Goal: Task Accomplishment & Management: Manage account settings

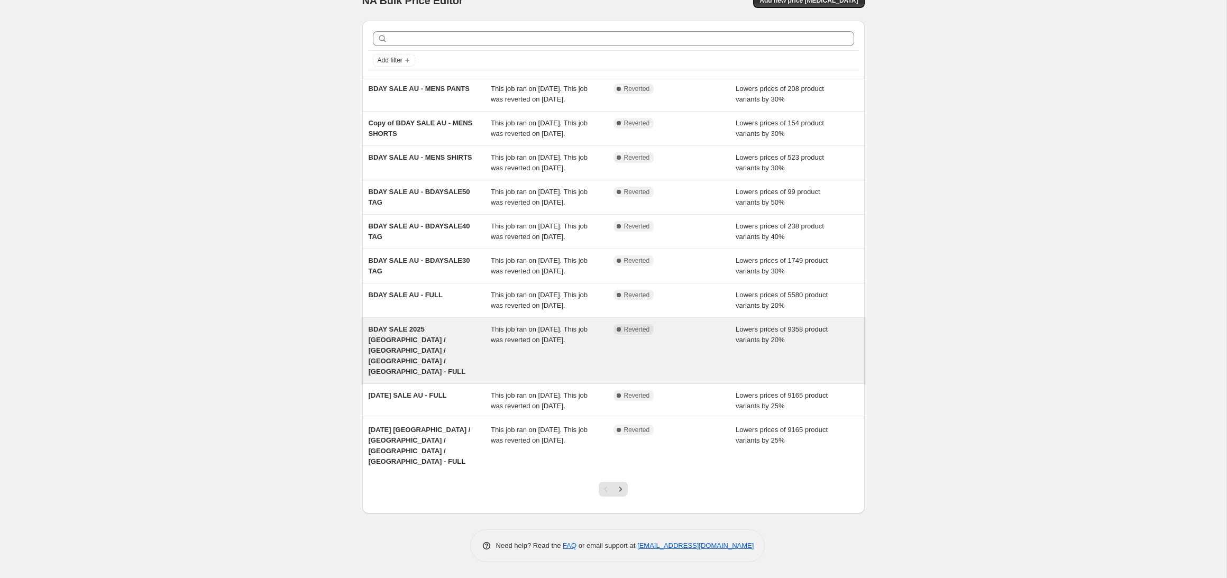
scroll to position [72, 0]
click at [441, 359] on div "BDAY SALE 2025 [GEOGRAPHIC_DATA] / [GEOGRAPHIC_DATA] / [GEOGRAPHIC_DATA] / [GEO…" at bounding box center [430, 350] width 123 height 53
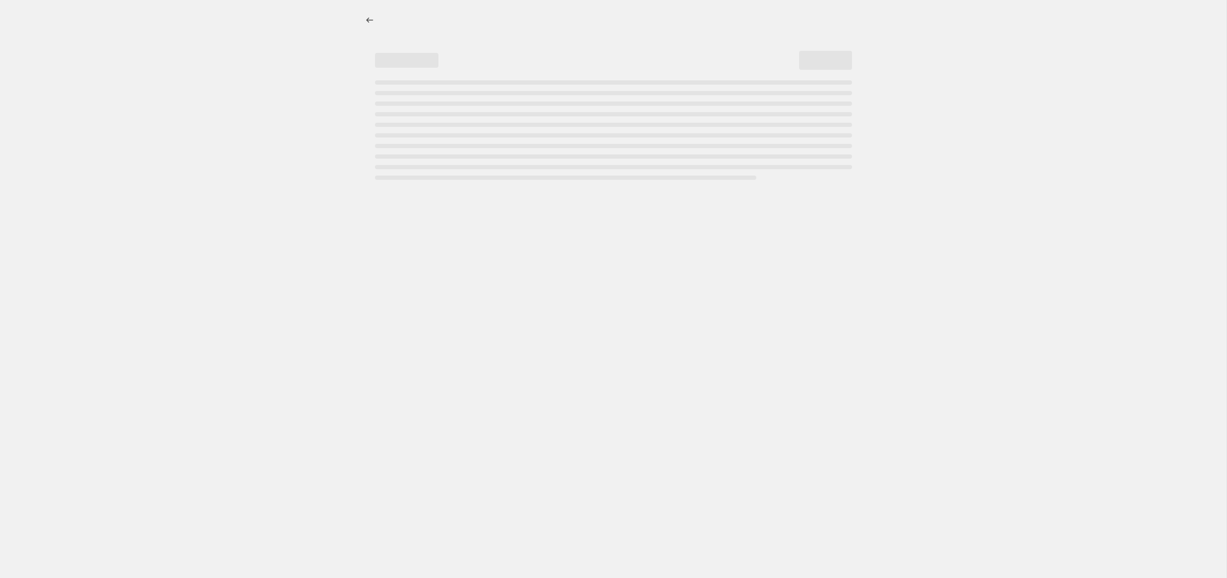
select select "percentage"
select select "product_status"
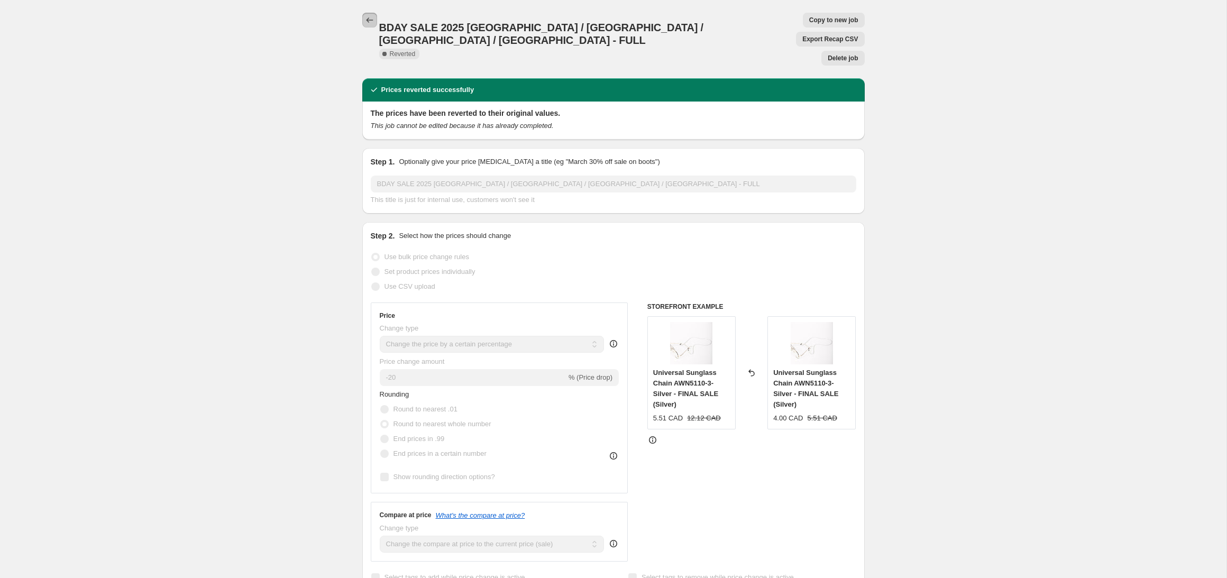
click at [364, 20] on icon "Price change jobs" at bounding box center [369, 20] width 11 height 11
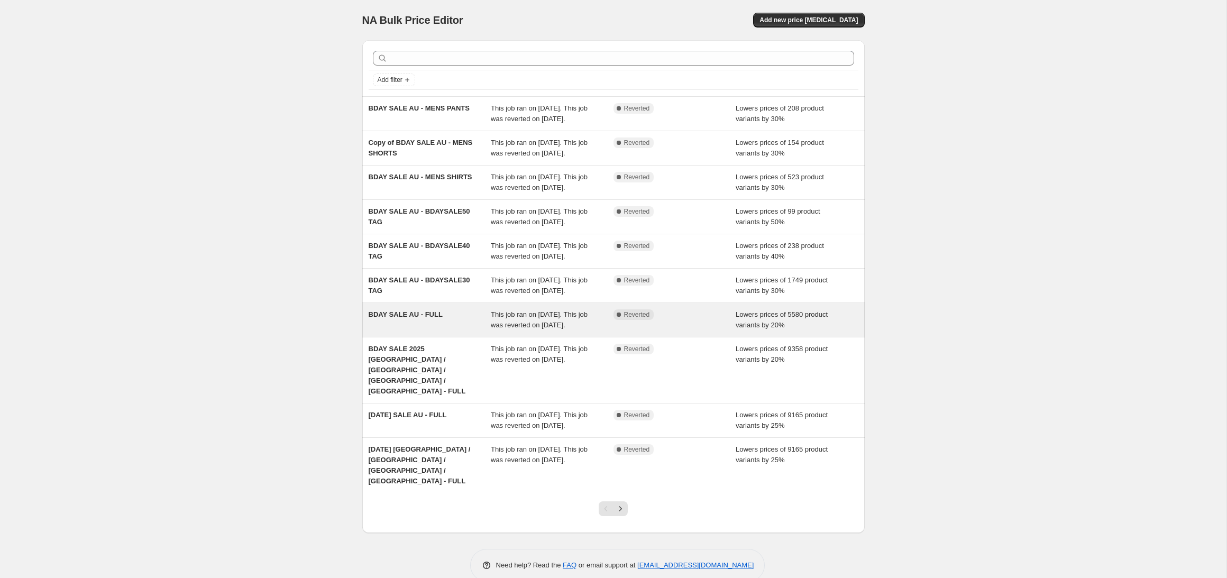
click at [452, 331] on div "BDAY SALE AU - FULL" at bounding box center [430, 319] width 123 height 21
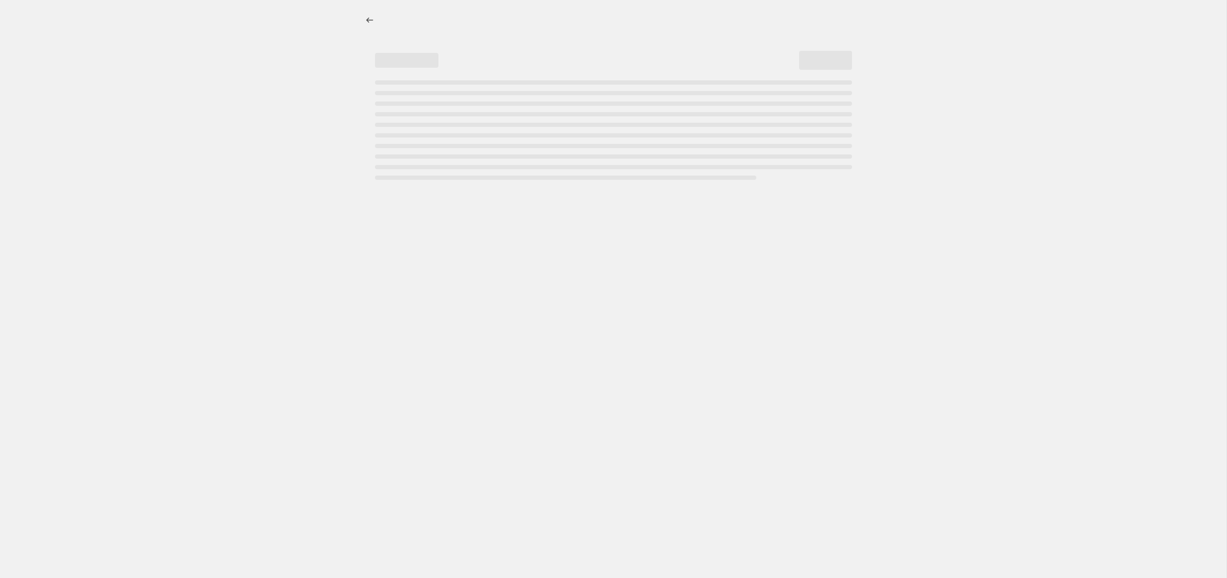
select select "percentage"
select select "product_status"
select select "tag"
select select "not_equal"
select select "tag"
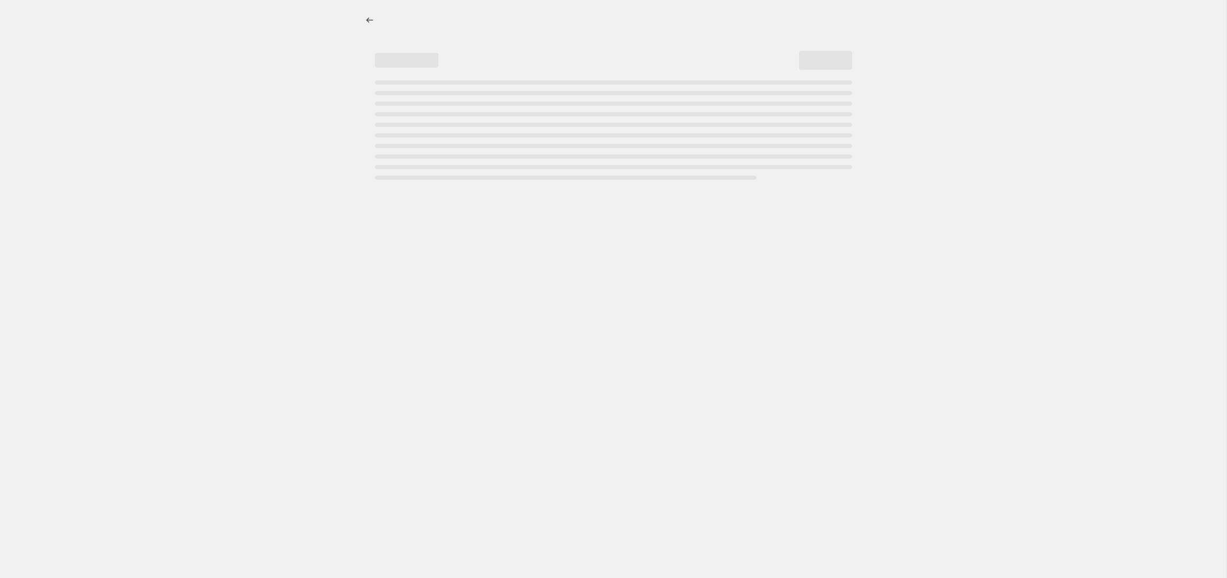
select select "not_equal"
select select "tag"
select select "not_equal"
select select "tag"
select select "not_equal"
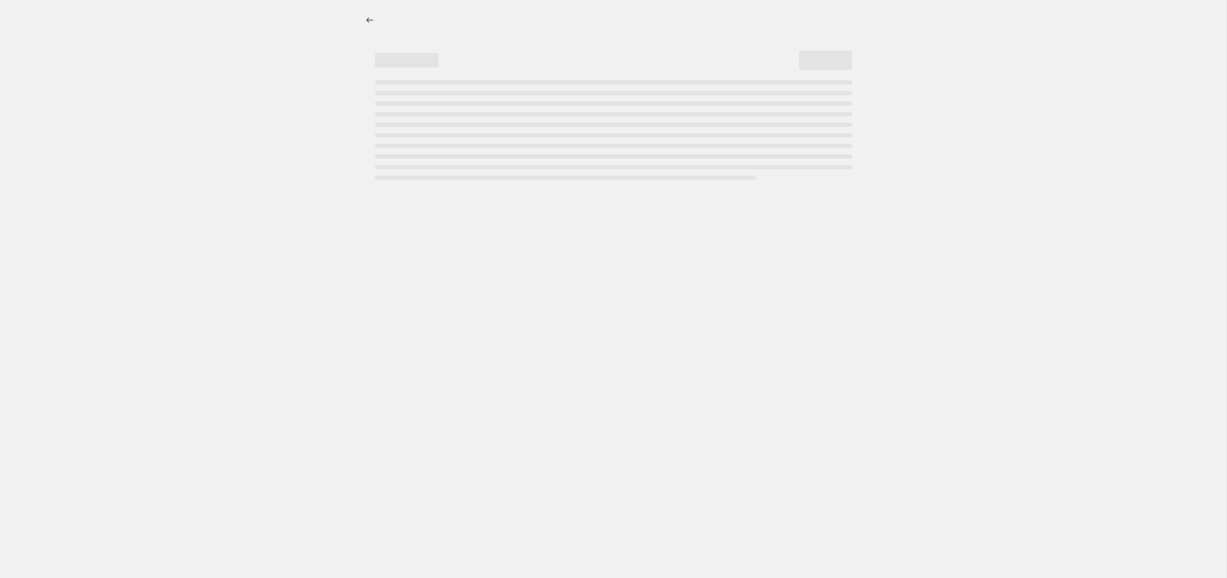
select select "tag"
select select "not_equal"
select select "tag"
select select "not_equal"
select select "tag"
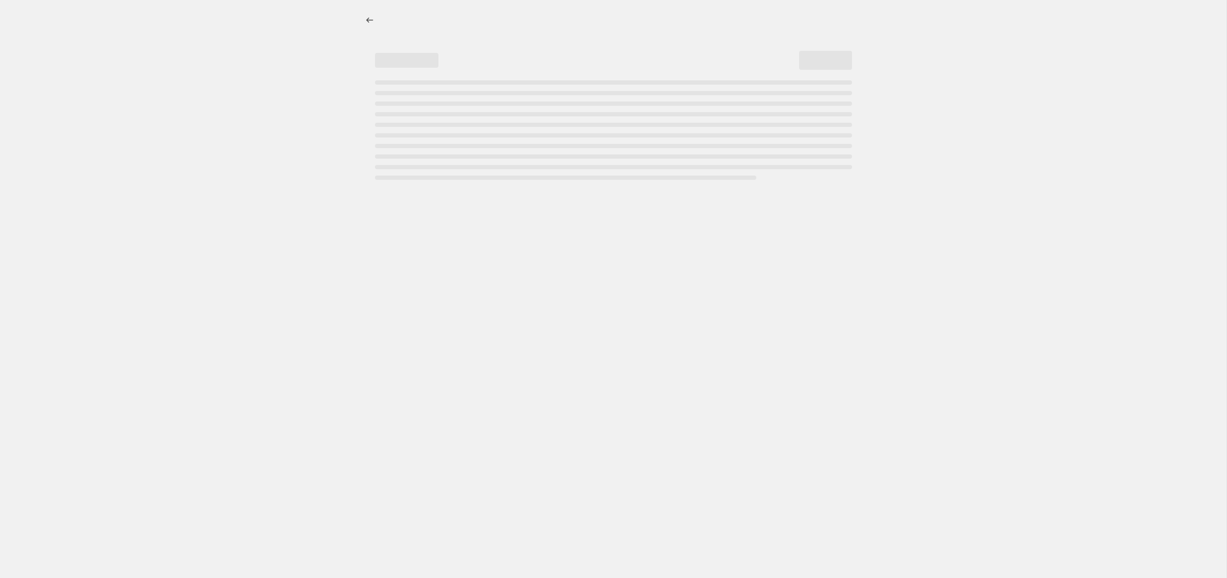
select select "not_equal"
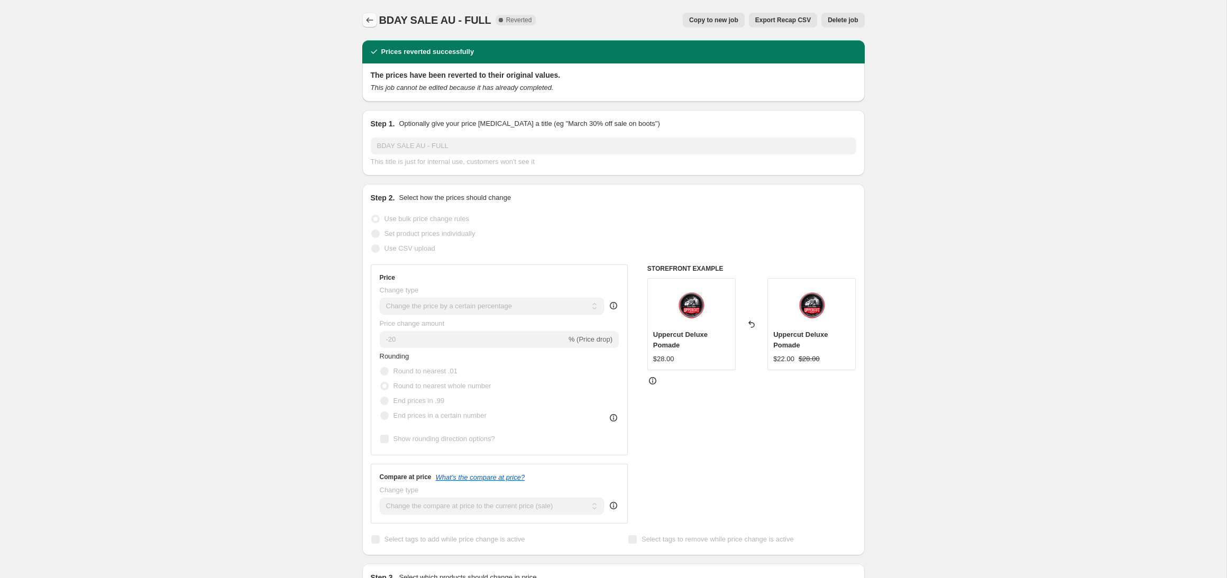
click at [368, 23] on icon "Price change jobs" at bounding box center [369, 20] width 11 height 11
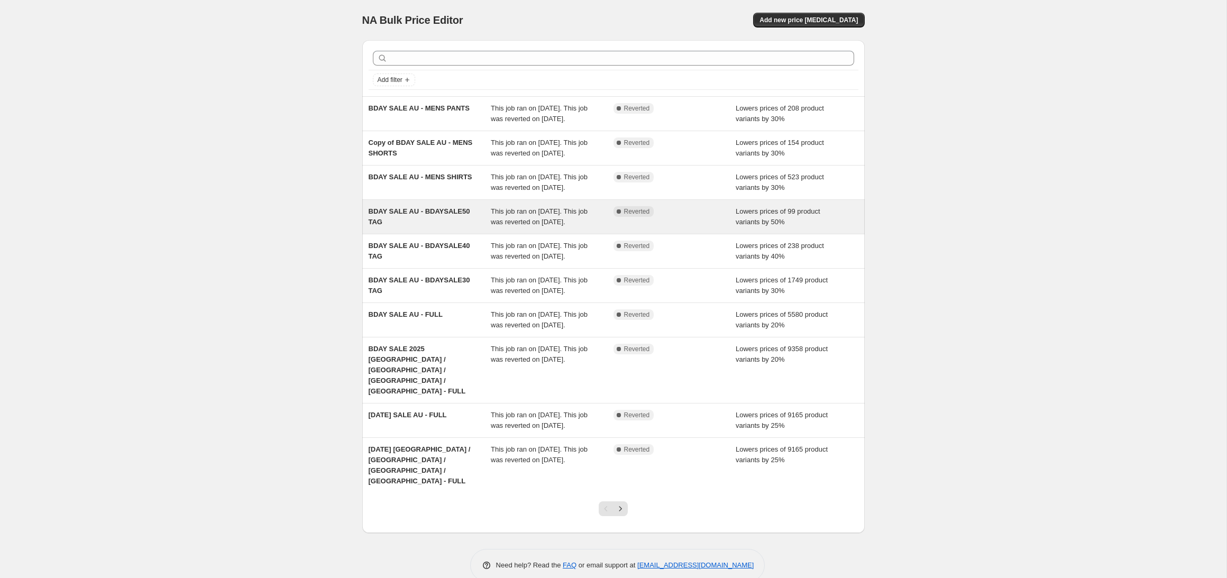
click at [417, 226] on span "BDAY SALE AU - BDAYSALE50 TAG" at bounding box center [420, 216] width 102 height 19
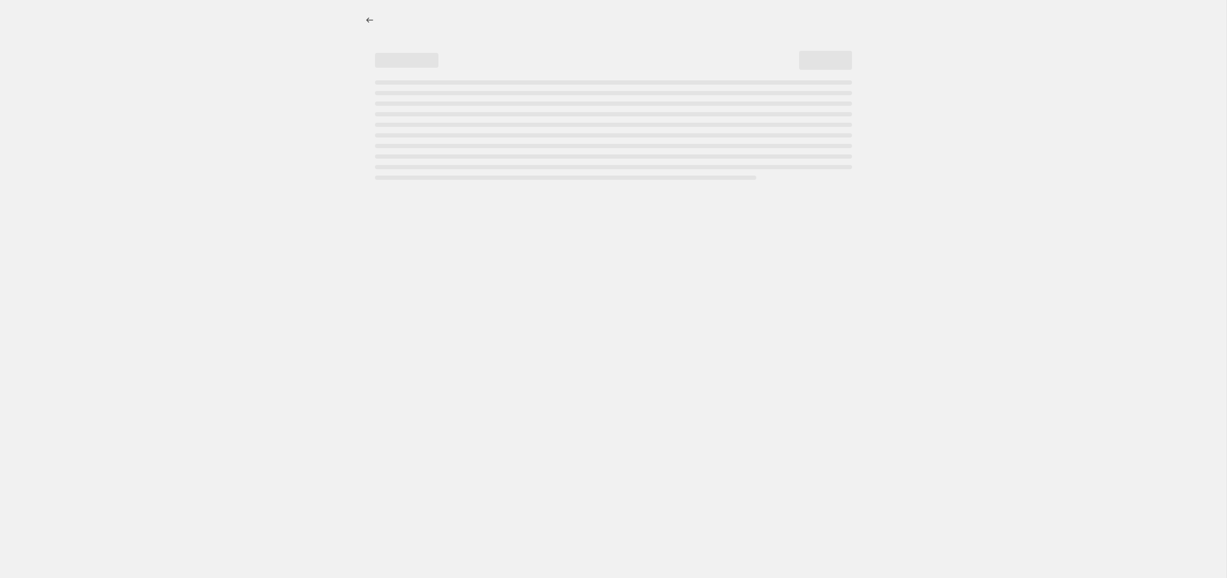
select select "percentage"
select select "product_status"
select select "tag"
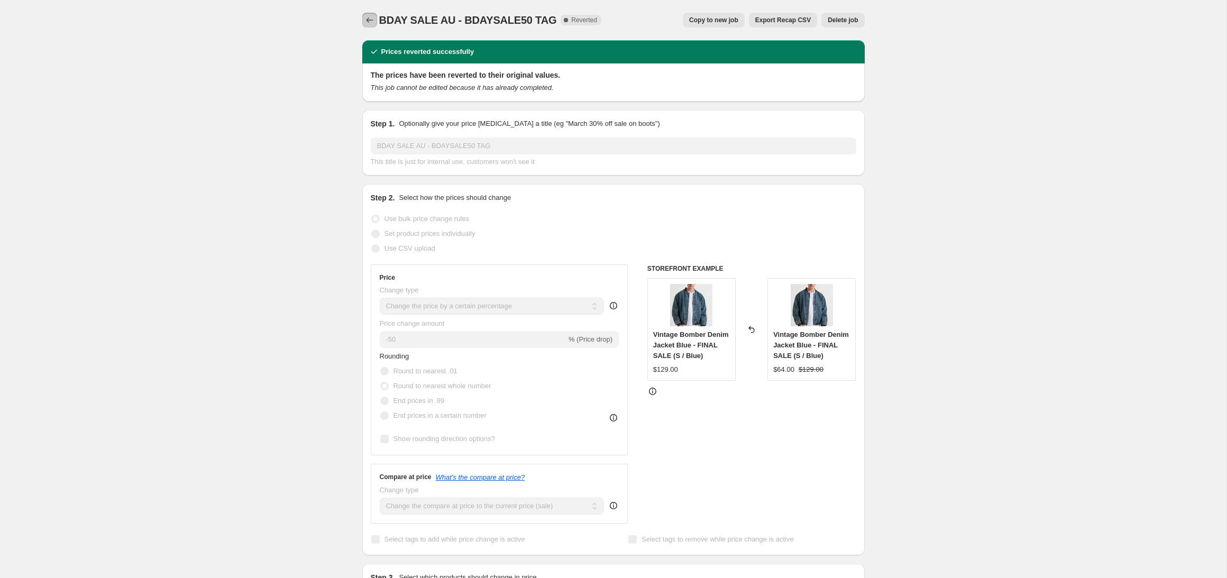
click at [368, 20] on icon "Price change jobs" at bounding box center [369, 20] width 11 height 11
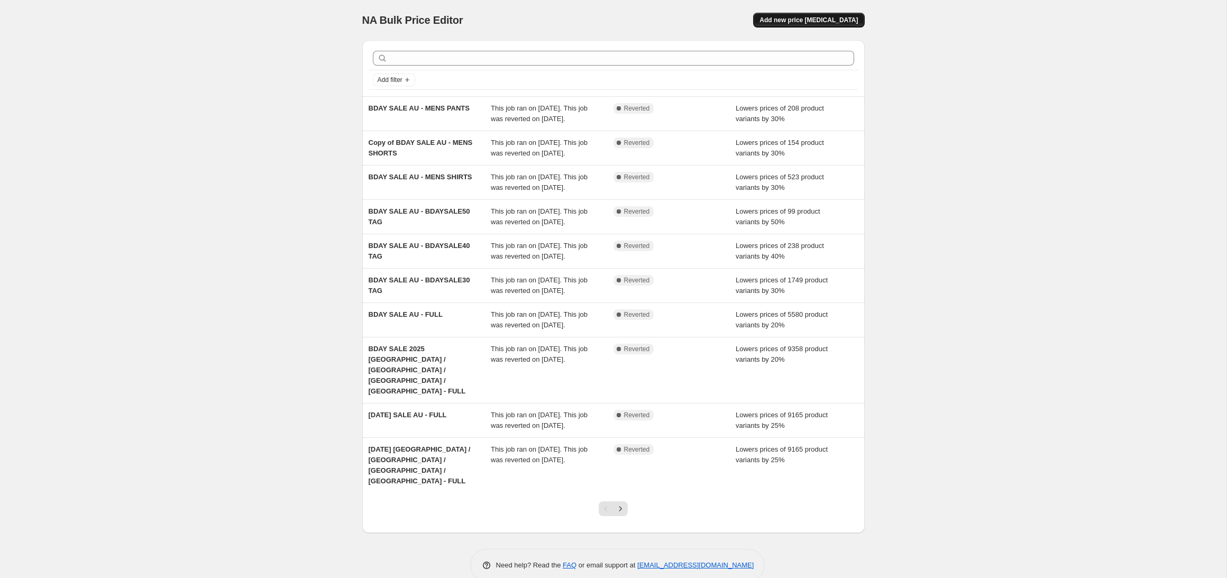
click at [801, 23] on span "Add new price [MEDICAL_DATA]" at bounding box center [809, 20] width 98 height 8
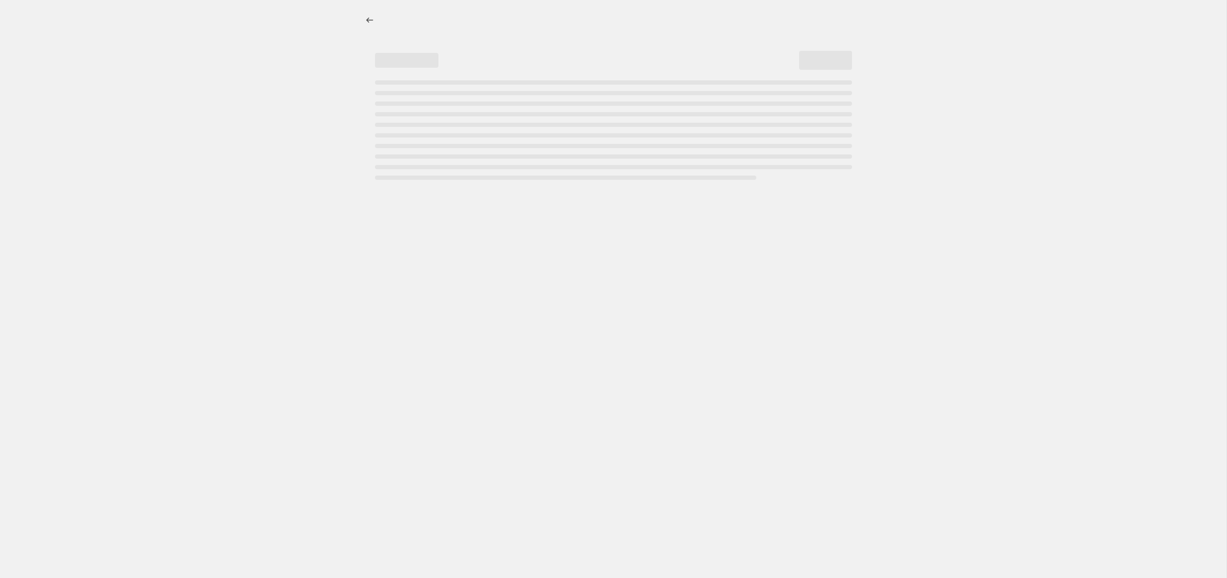
select select "percentage"
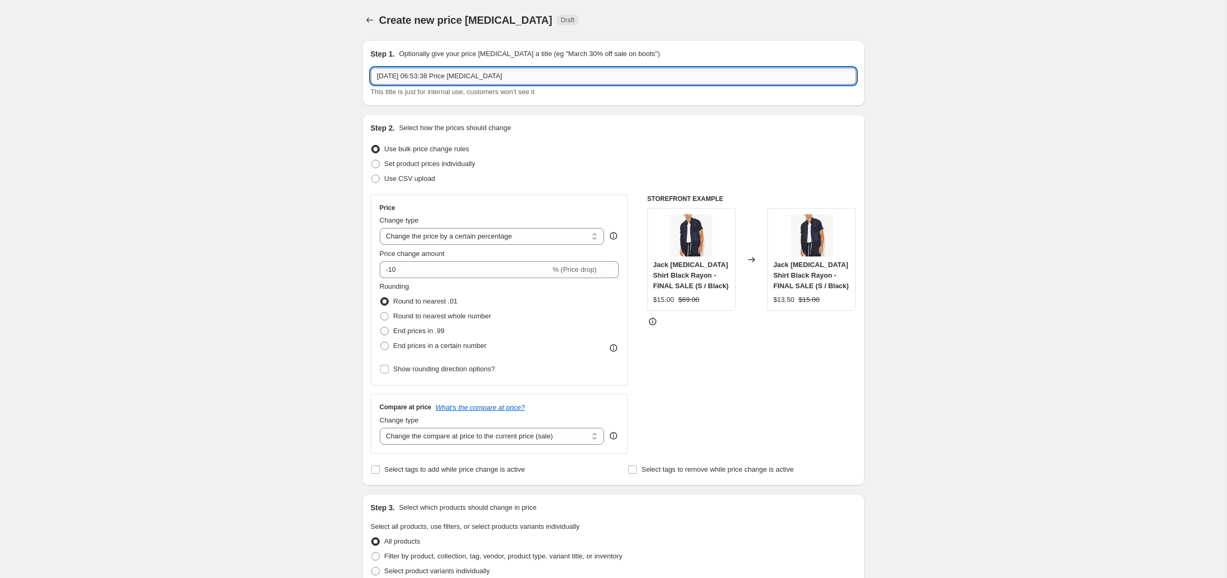
click at [458, 79] on input "[DATE] 06:53:38 Price [MEDICAL_DATA]" at bounding box center [614, 76] width 486 height 17
type input "MAIN EVENT TEST"
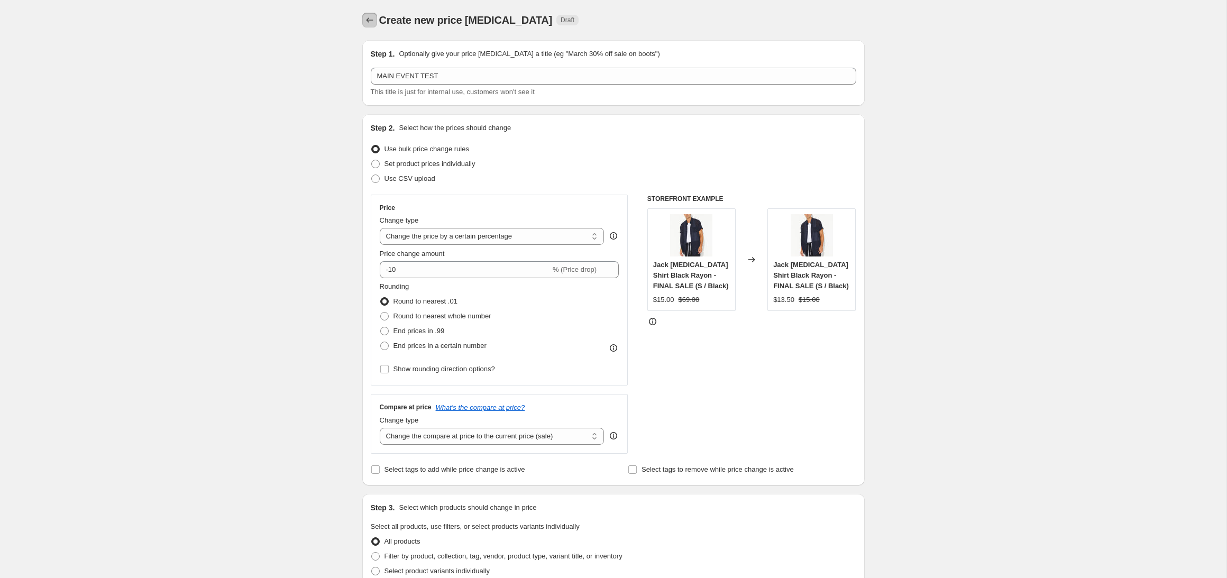
click at [365, 22] on icon "Price change jobs" at bounding box center [369, 20] width 11 height 11
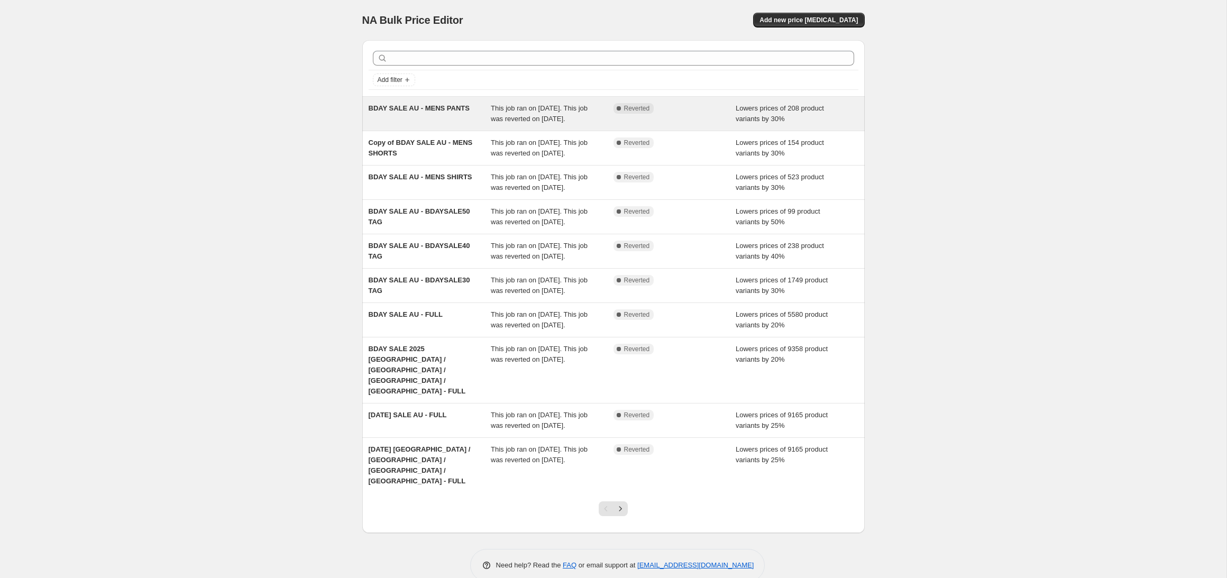
click at [724, 118] on div "Complete Reverted" at bounding box center [675, 113] width 123 height 21
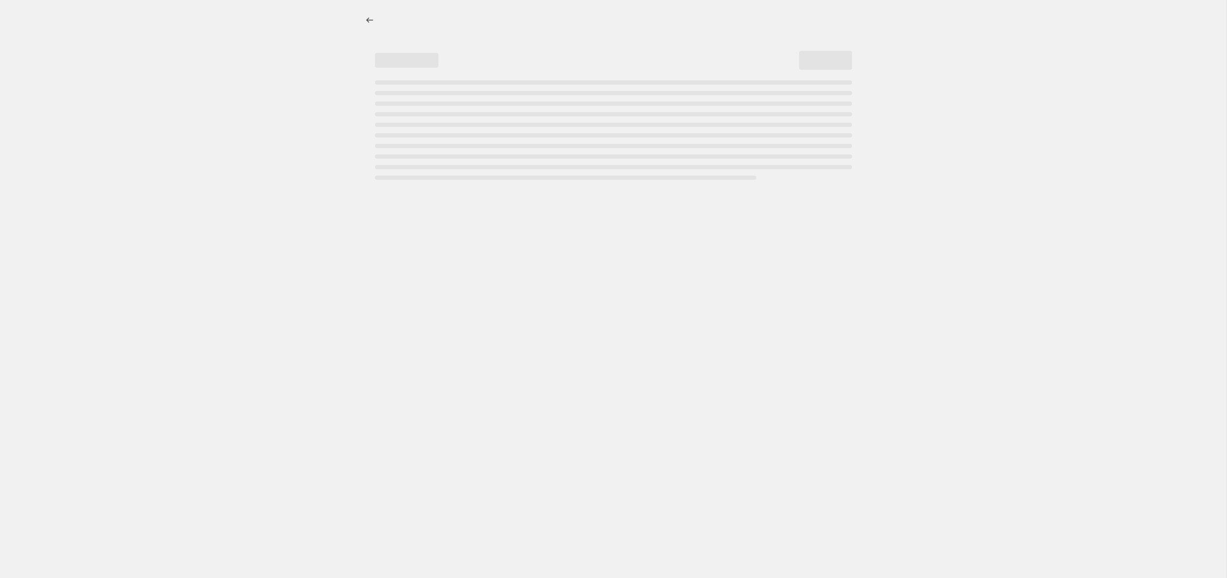
select select "percentage"
select select "product_status"
select select "tag"
select select "not_equal"
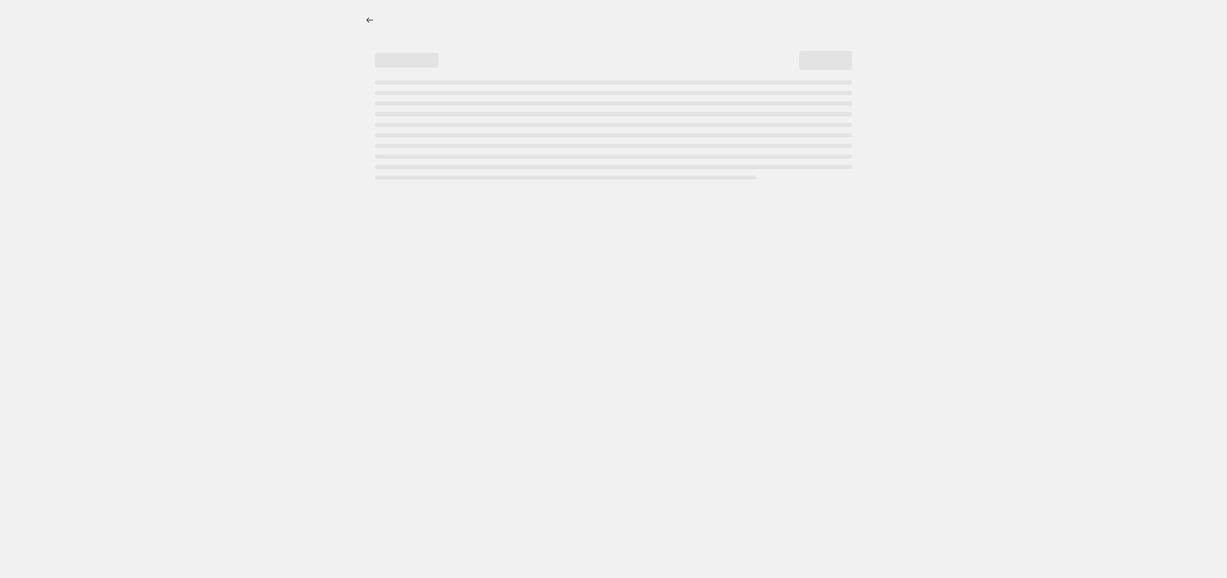
select select "tag"
select select "not_equal"
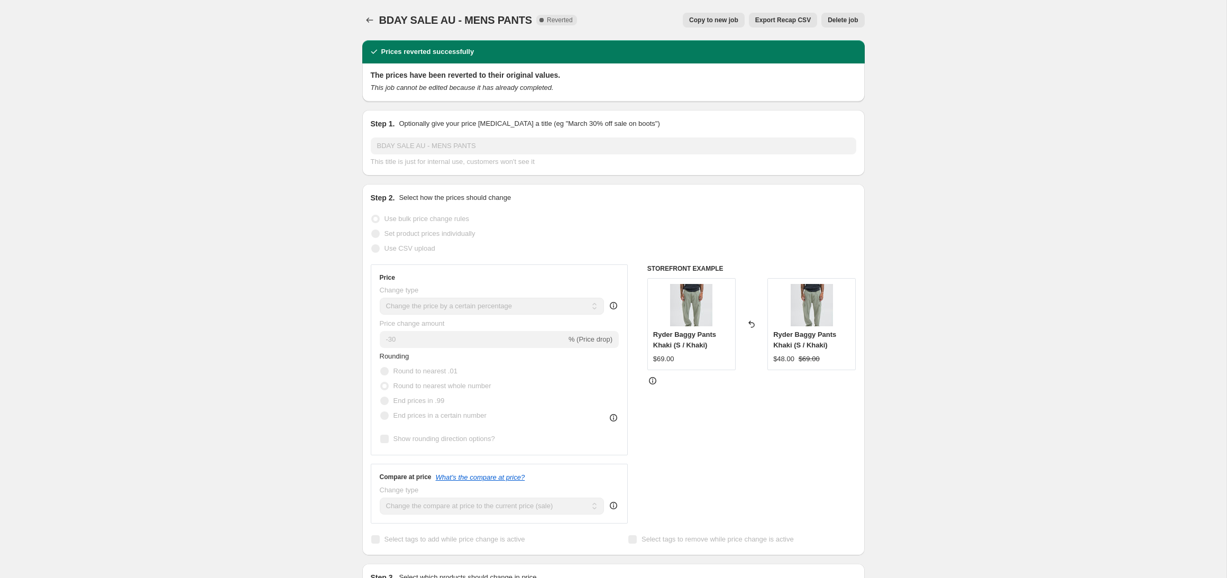
click at [701, 24] on span "Copy to new job" at bounding box center [713, 20] width 49 height 8
select select "percentage"
select select "product_status"
select select "tag"
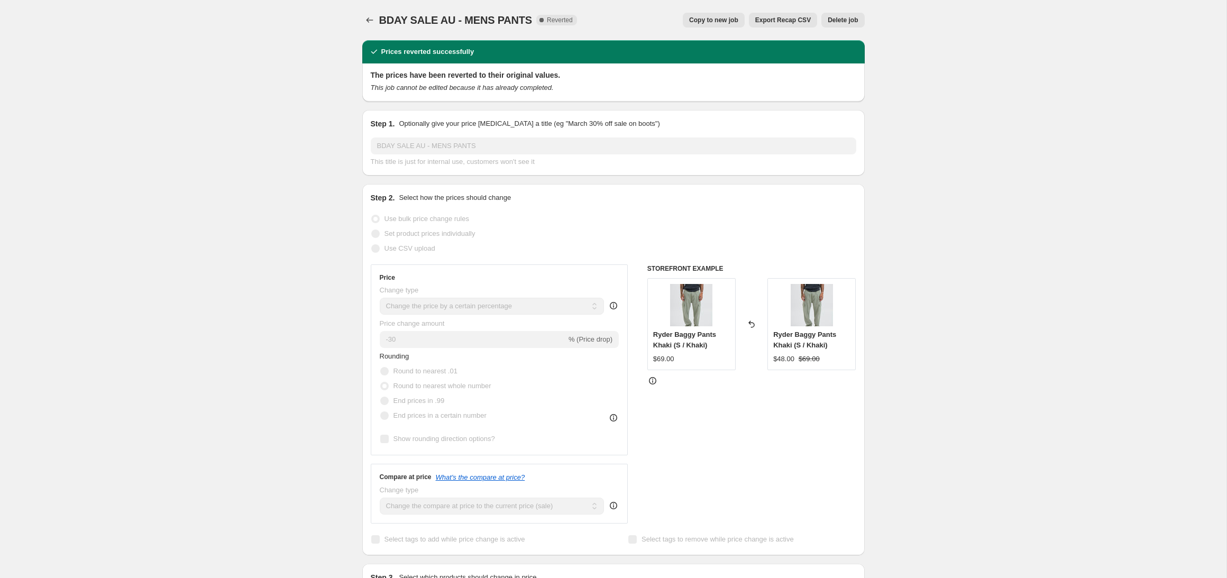
select select "not_equal"
select select "tag"
select select "not_equal"
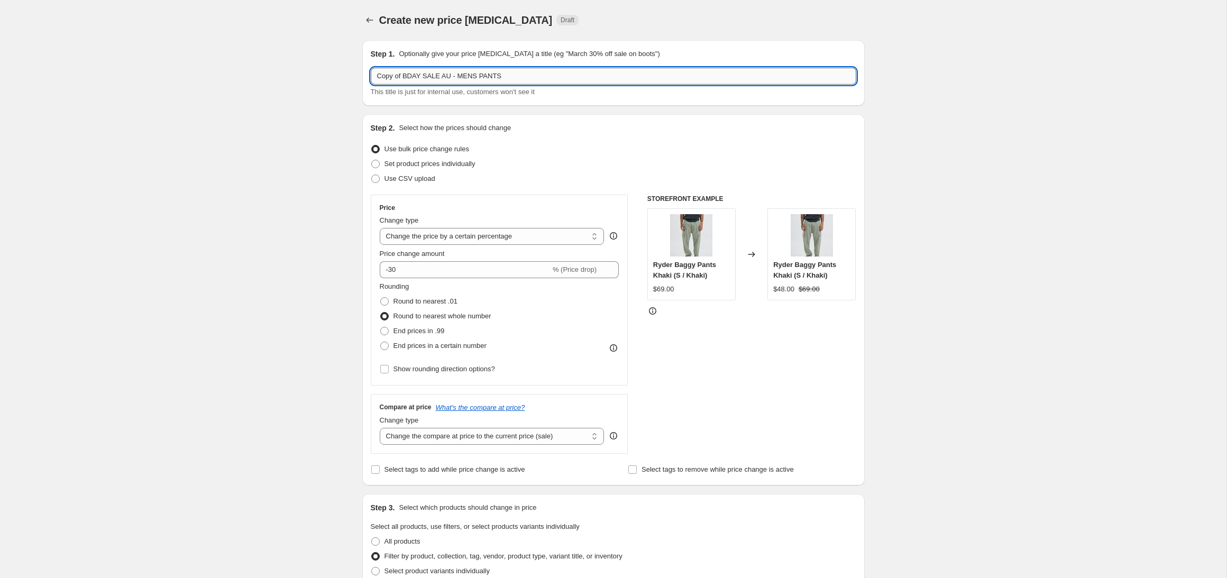
click at [515, 80] on input "Copy of BDAY SALE AU - MENS PANTS" at bounding box center [614, 76] width 486 height 17
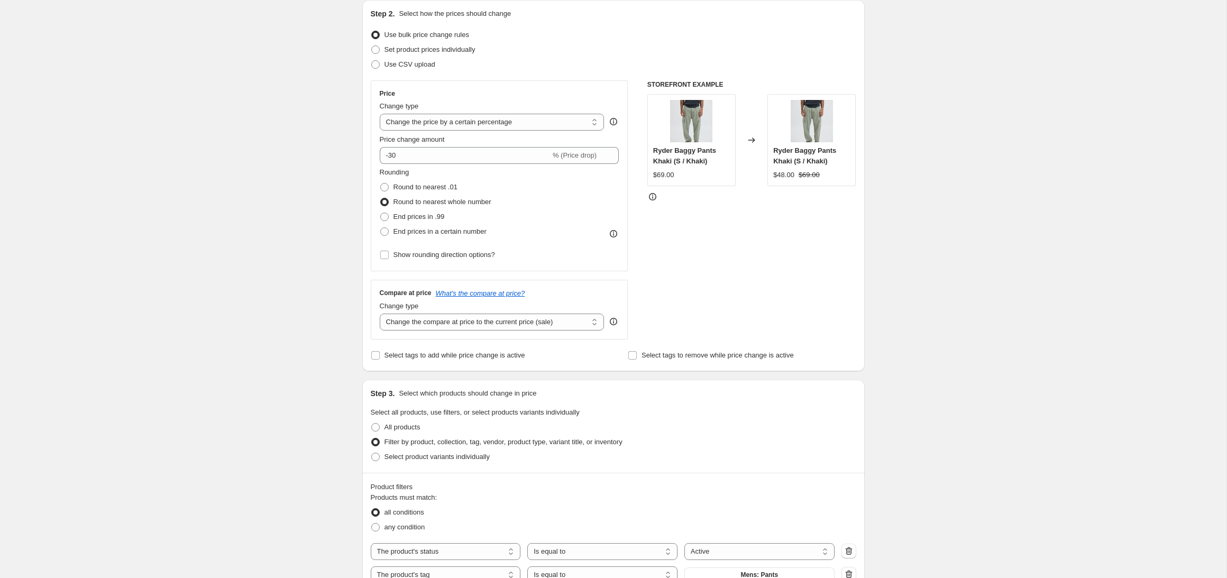
scroll to position [116, 0]
type input "MAIN EVENT TEST"
click at [395, 156] on input "-30" at bounding box center [465, 153] width 171 height 17
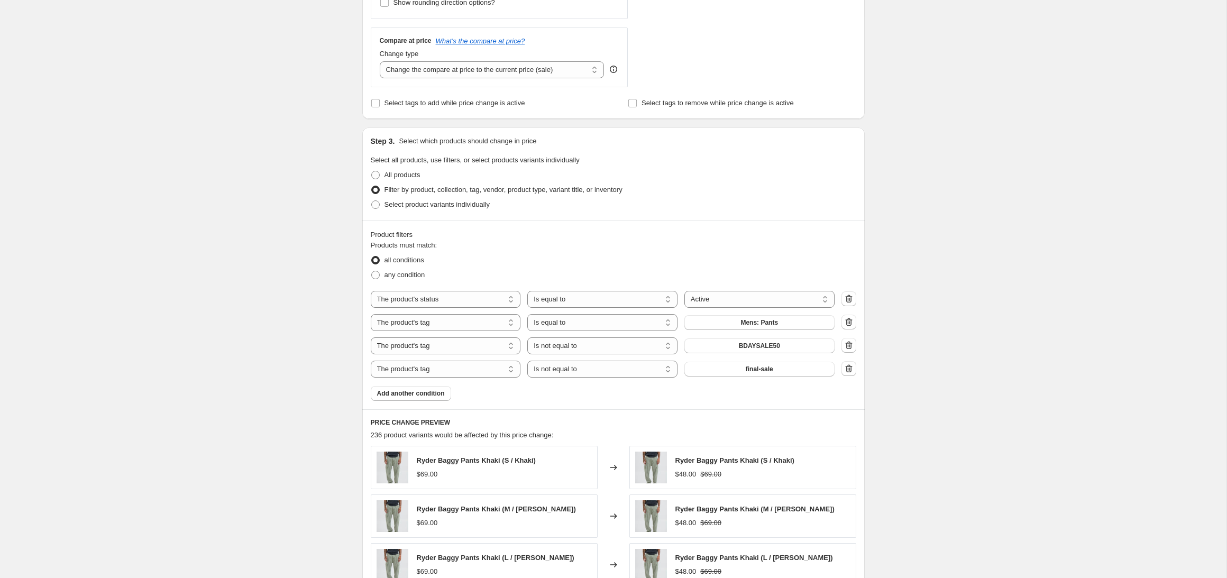
scroll to position [368, 0]
type input "-20"
click at [848, 344] on icon "button" at bounding box center [847, 344] width 1 height 3
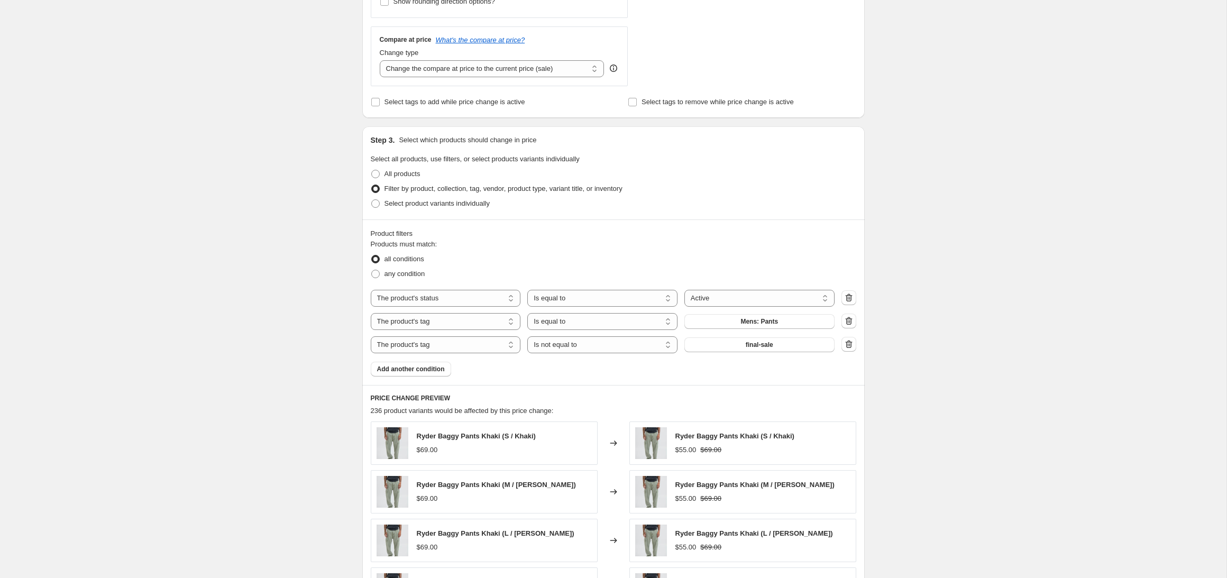
click at [847, 346] on icon "button" at bounding box center [849, 344] width 11 height 11
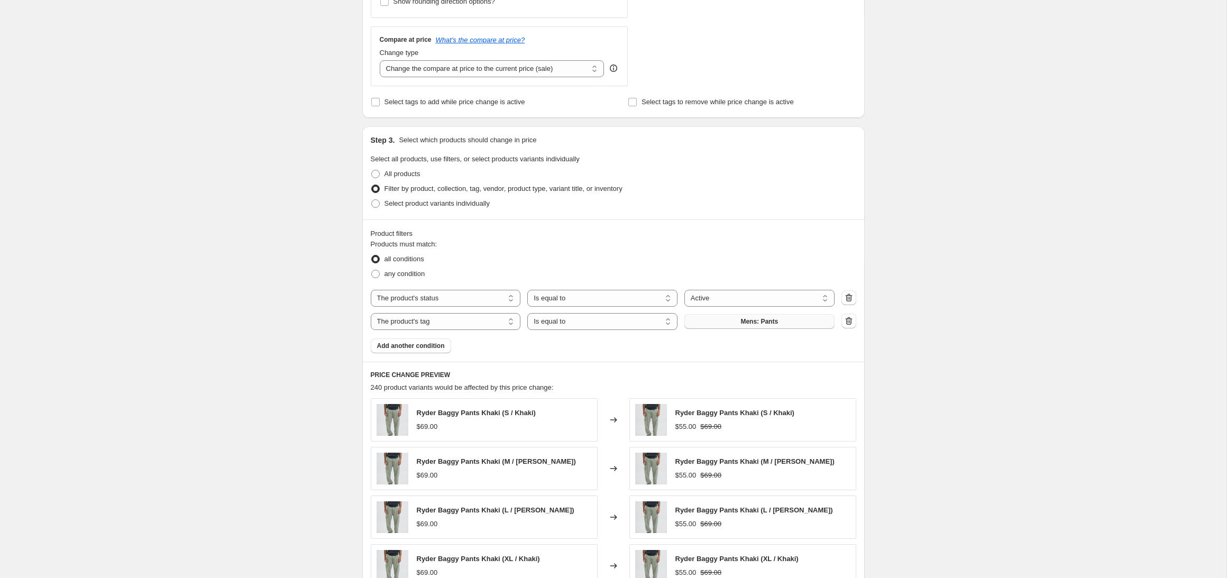
click at [765, 324] on span "Mens: Pants" at bounding box center [760, 321] width 38 height 8
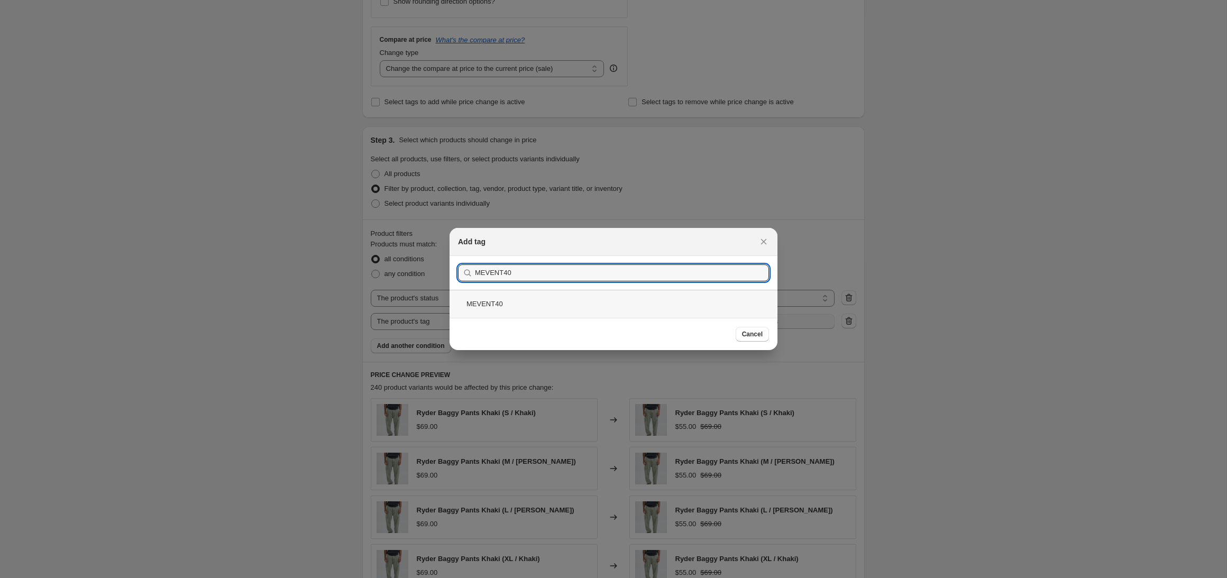
type input "MEVENT40"
click at [519, 305] on div "MEVENT40" at bounding box center [614, 304] width 328 height 28
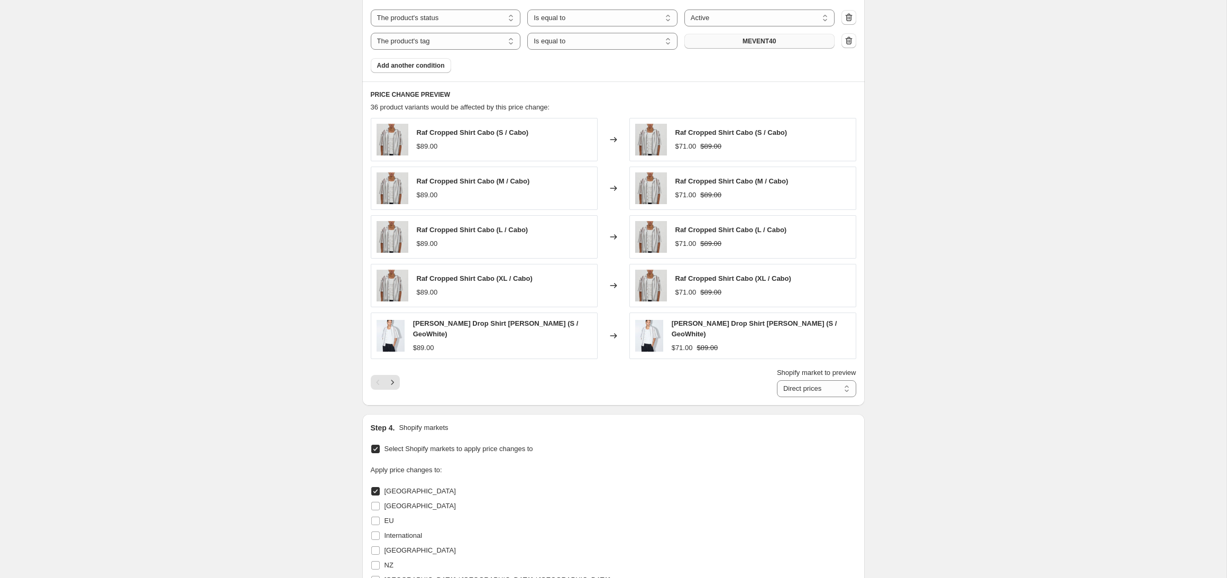
scroll to position [905, 0]
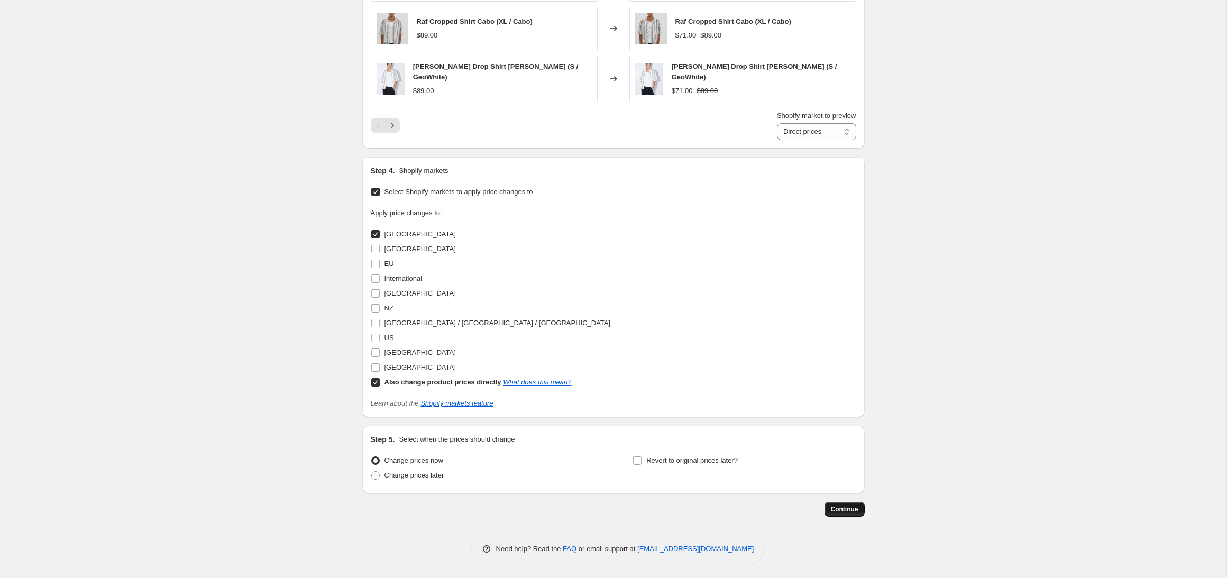
click at [840, 508] on span "Continue" at bounding box center [845, 509] width 28 height 8
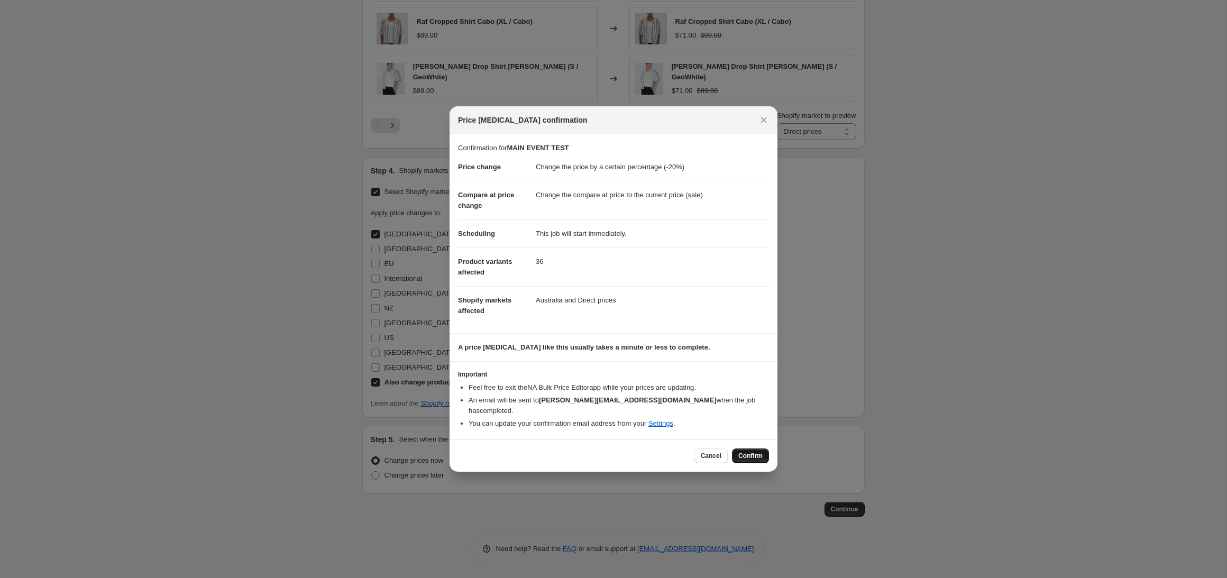
click at [741, 452] on span "Confirm" at bounding box center [750, 456] width 24 height 8
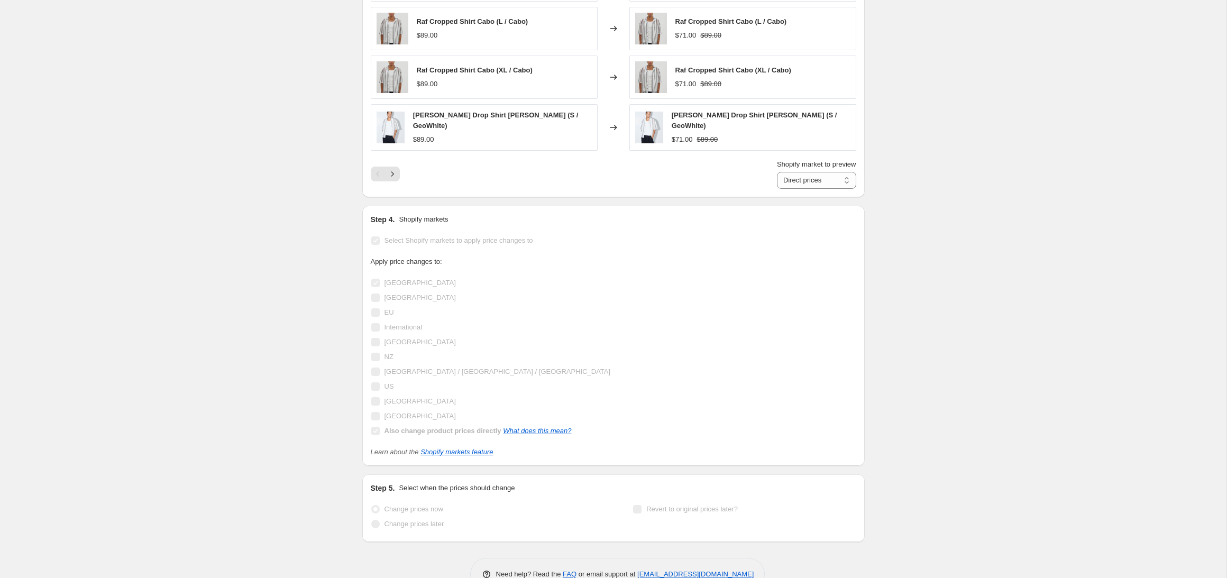
scroll to position [933, 0]
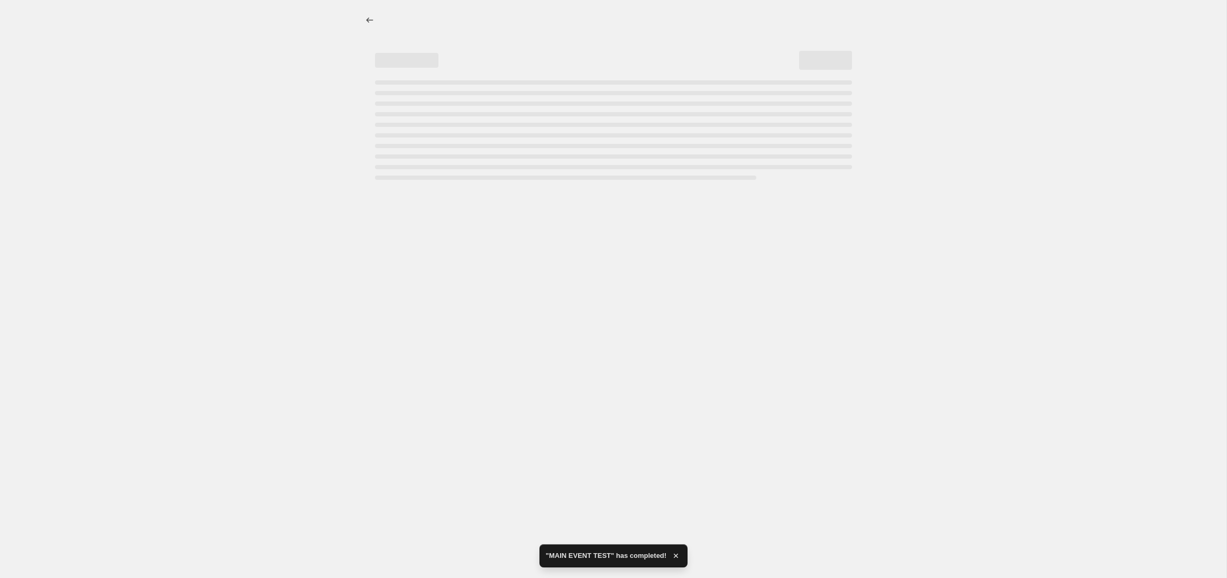
select select "percentage"
select select "product_status"
select select "tag"
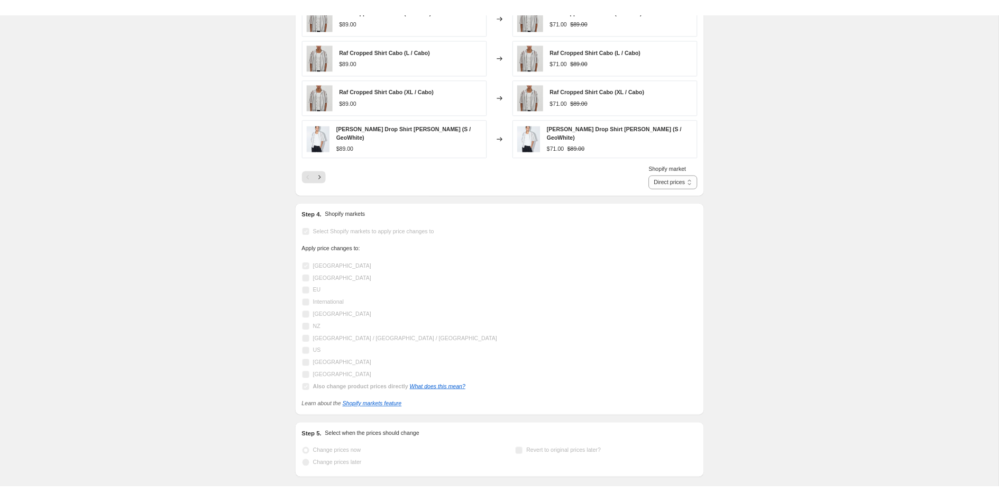
scroll to position [0, 0]
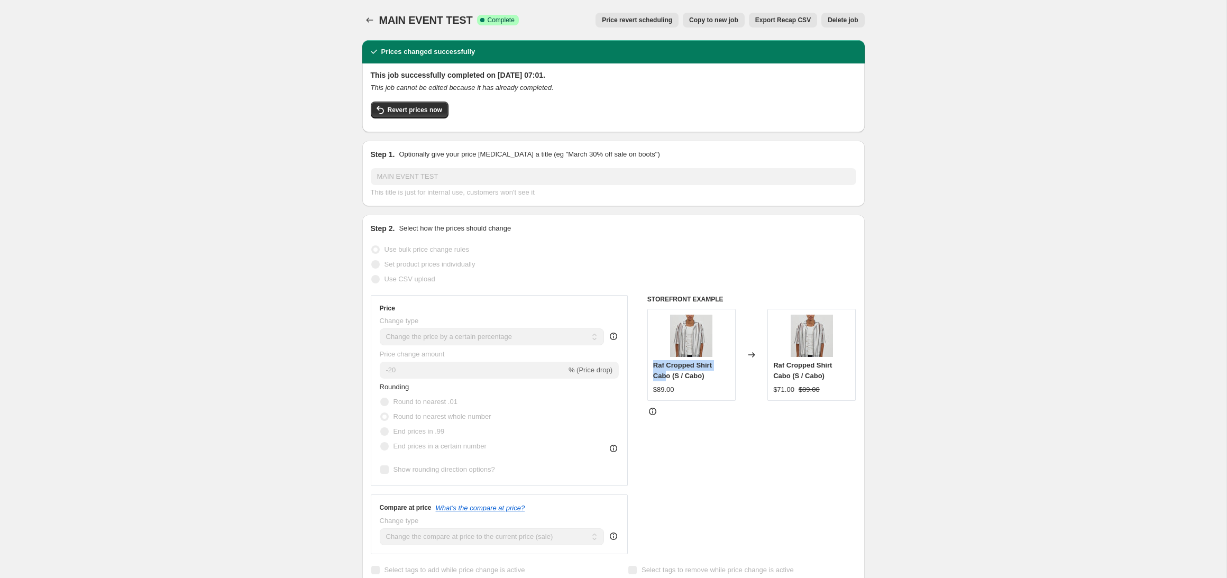
drag, startPoint x: 659, startPoint y: 374, endPoint x: 650, endPoint y: 363, distance: 14.6
click at [650, 363] on div "Raf Cropped Shirt Cabo (S / Cabo) $89.00" at bounding box center [691, 355] width 88 height 92
copy span "Raf Cropped Shirt Cab"
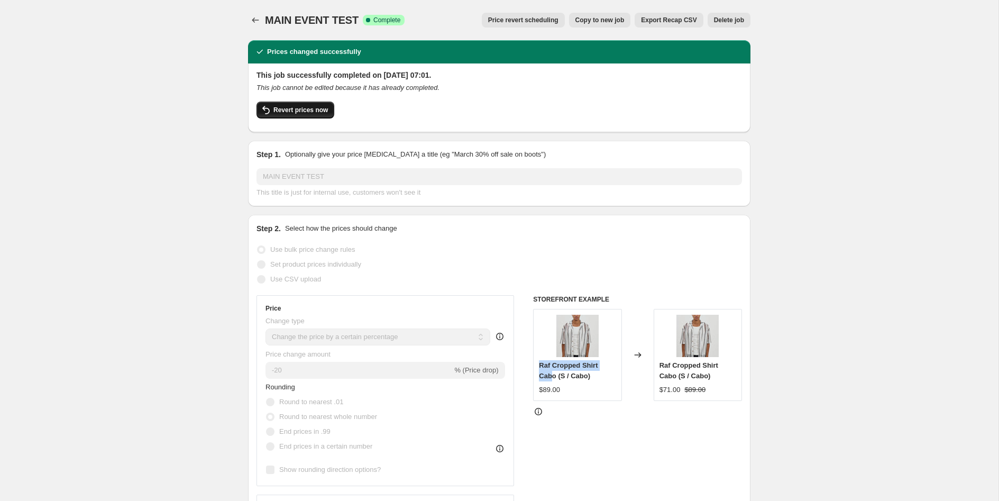
click at [304, 111] on span "Revert prices now" at bounding box center [300, 110] width 54 height 8
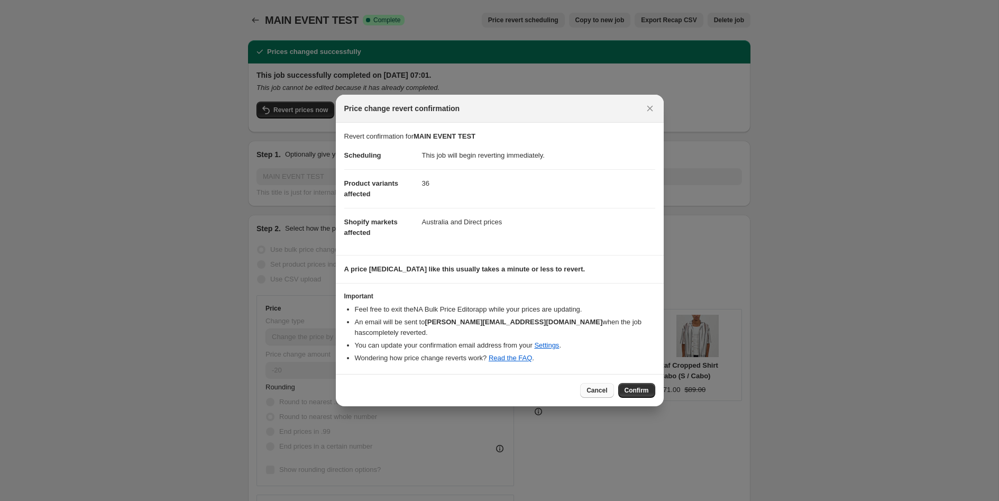
click at [595, 386] on span "Cancel" at bounding box center [597, 390] width 21 height 8
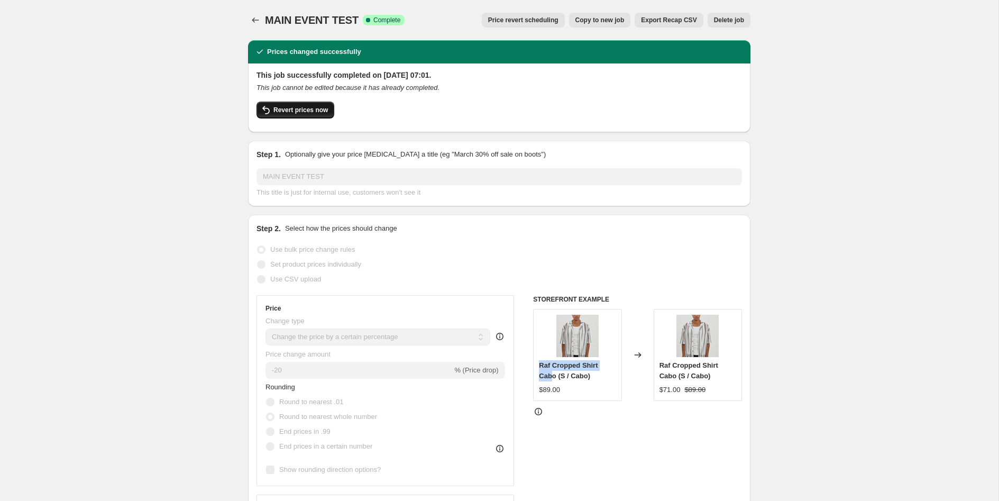
click at [280, 112] on span "Revert prices now" at bounding box center [300, 110] width 54 height 8
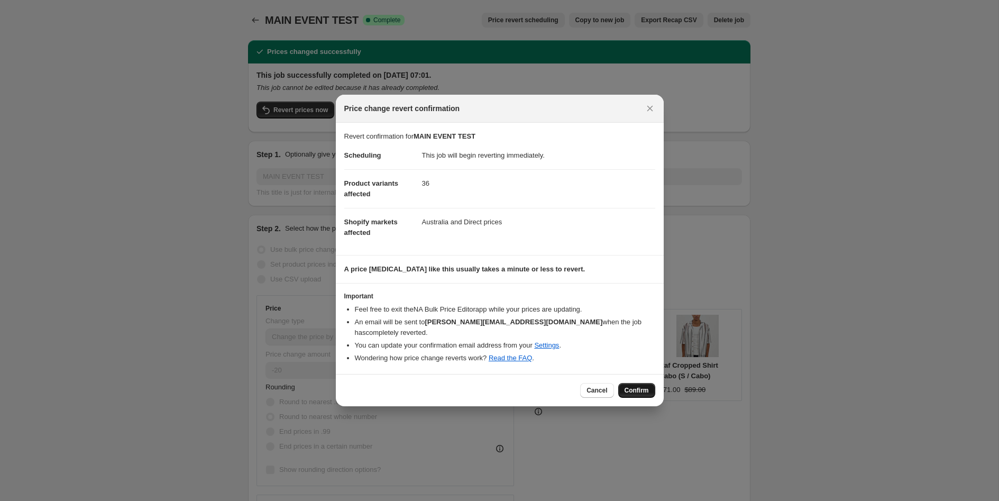
click at [634, 387] on span "Confirm" at bounding box center [637, 390] width 24 height 8
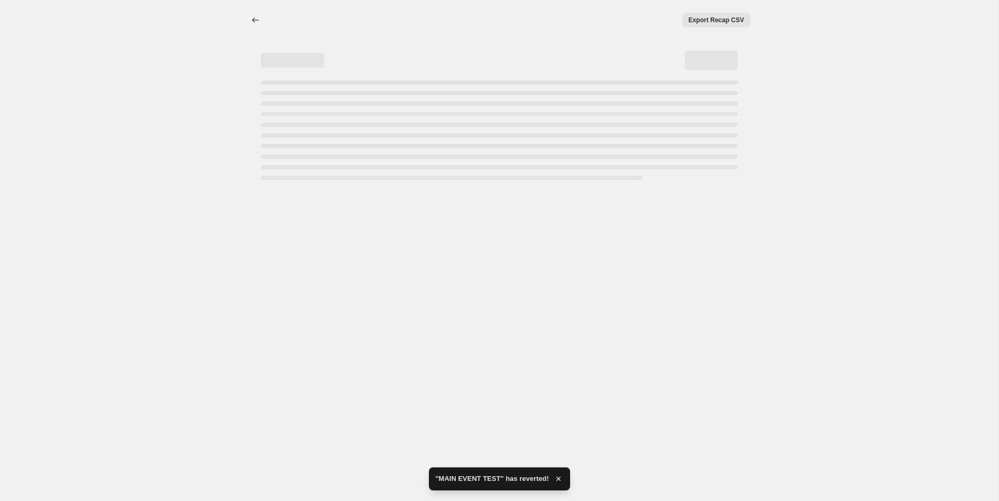
drag, startPoint x: 648, startPoint y: 471, endPoint x: 532, endPoint y: 464, distance: 116.1
select select "percentage"
select select "product_status"
select select "tag"
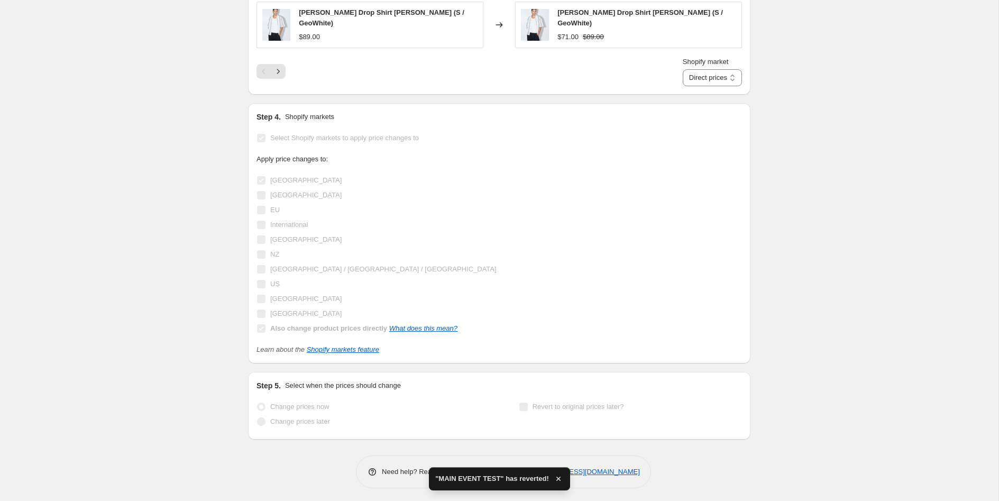
click at [731, 390] on div "Step 5. Select when the prices should change Change prices now Change prices la…" at bounding box center [500, 405] width 486 height 51
drag, startPoint x: 650, startPoint y: 468, endPoint x: 523, endPoint y: 464, distance: 127.5
click at [523, 464] on div "Need help? Read the FAQ or email support at [EMAIL_ADDRESS][DOMAIN_NAME]" at bounding box center [503, 471] width 295 height 33
copy link "[EMAIL_ADDRESS][DOMAIN_NAME]"
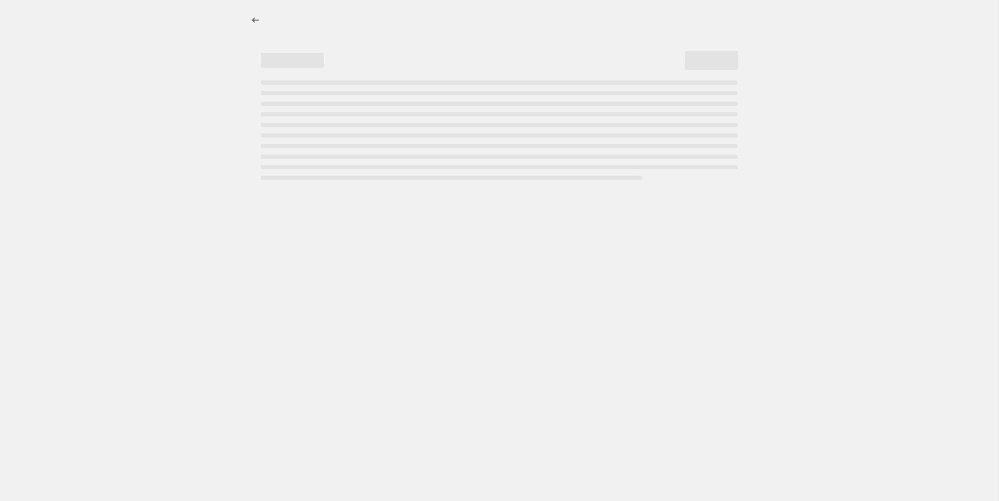
select select "percentage"
select select "product_status"
select select "tag"
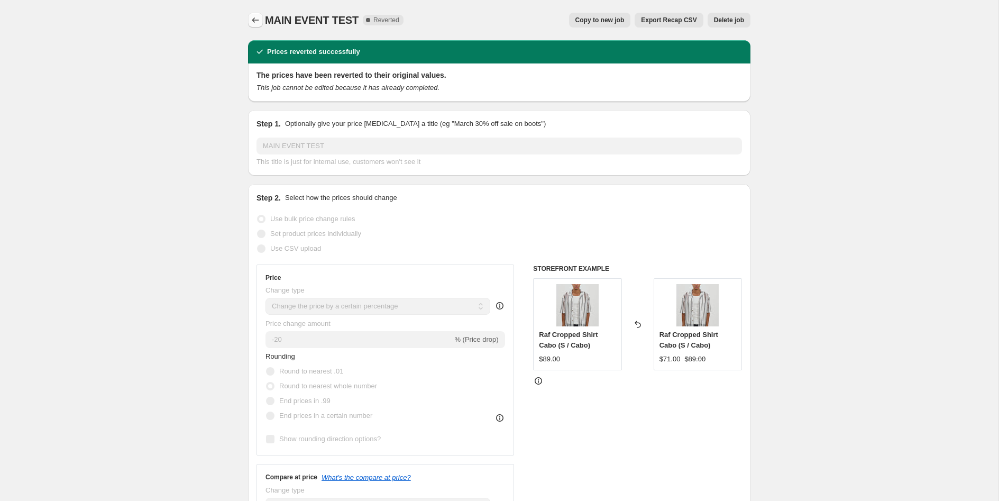
click at [256, 20] on icon "Price change jobs" at bounding box center [255, 20] width 11 height 11
